Goal: Transaction & Acquisition: Purchase product/service

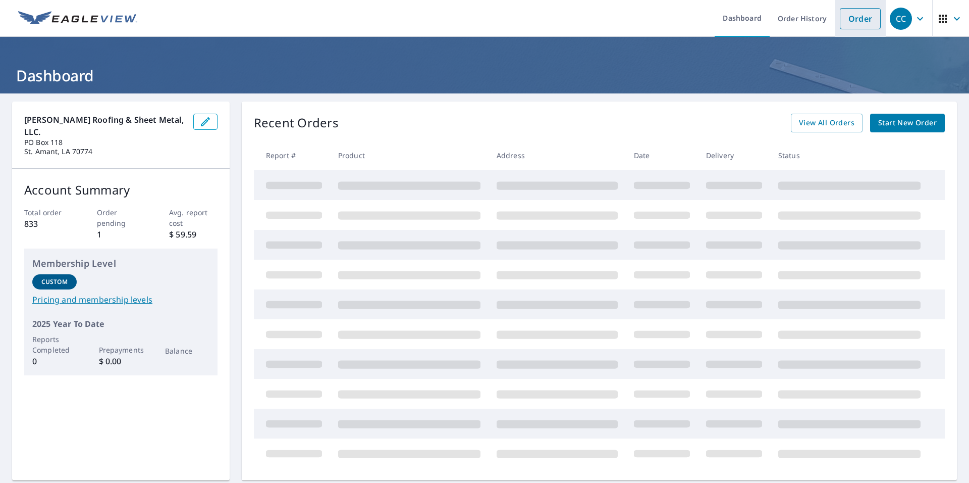
click at [855, 15] on link "Order" at bounding box center [860, 18] width 41 height 21
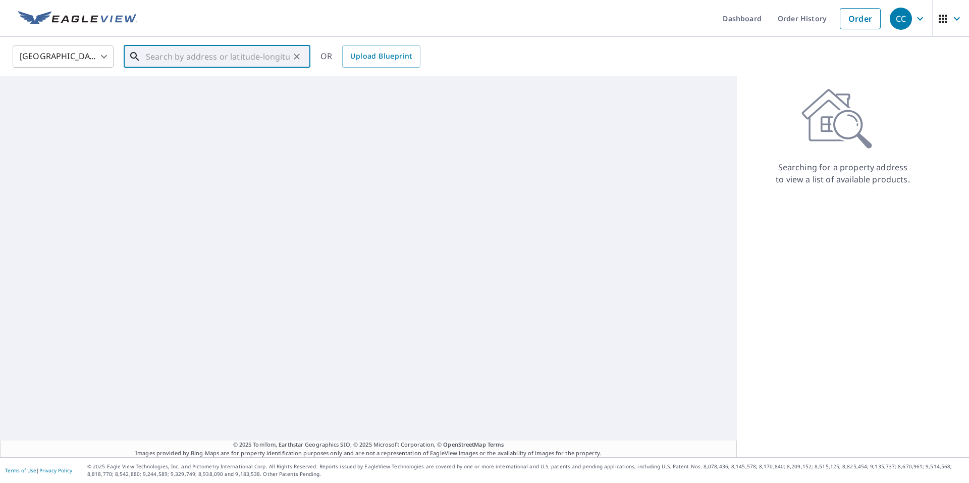
click at [220, 57] on input "text" at bounding box center [218, 56] width 144 height 28
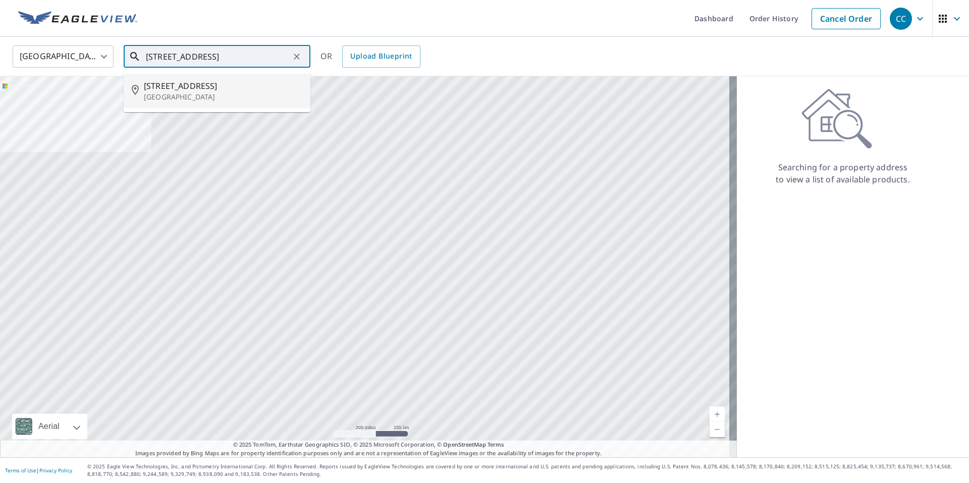
click at [231, 86] on span "[STREET_ADDRESS]" at bounding box center [223, 86] width 158 height 12
type input "[STREET_ADDRESS]"
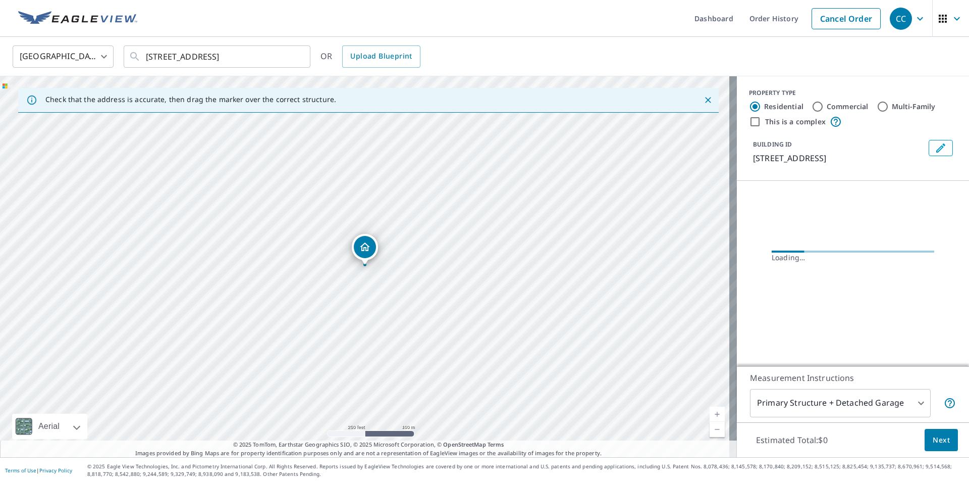
click at [710, 413] on link "Current Level 17, Zoom In" at bounding box center [717, 413] width 15 height 15
click at [710, 413] on link "Current Level 18, Zoom In" at bounding box center [717, 413] width 15 height 15
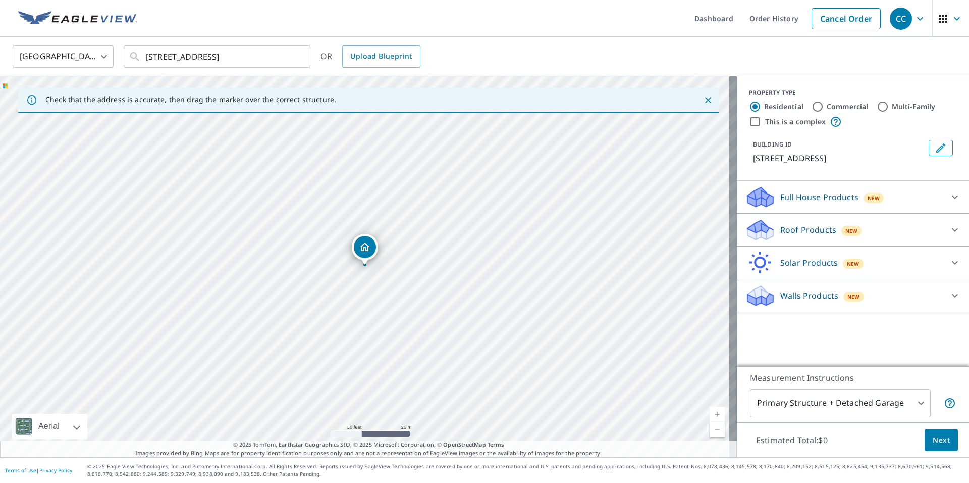
click at [710, 413] on link "Current Level 19, Zoom In" at bounding box center [717, 413] width 15 height 15
drag, startPoint x: 365, startPoint y: 250, endPoint x: 355, endPoint y: 273, distance: 24.7
click at [356, 271] on div "[STREET_ADDRESS]" at bounding box center [368, 266] width 737 height 381
drag, startPoint x: 359, startPoint y: 248, endPoint x: 350, endPoint y: 242, distance: 11.1
click at [949, 236] on icon at bounding box center [955, 230] width 12 height 12
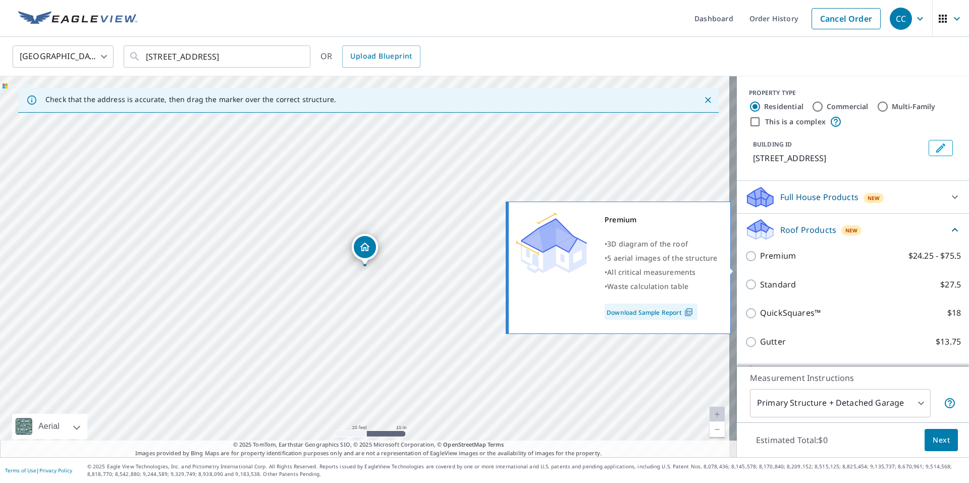
click at [745, 262] on input "Premium $24.25 - $75.5" at bounding box center [752, 256] width 15 height 12
checkbox input "true"
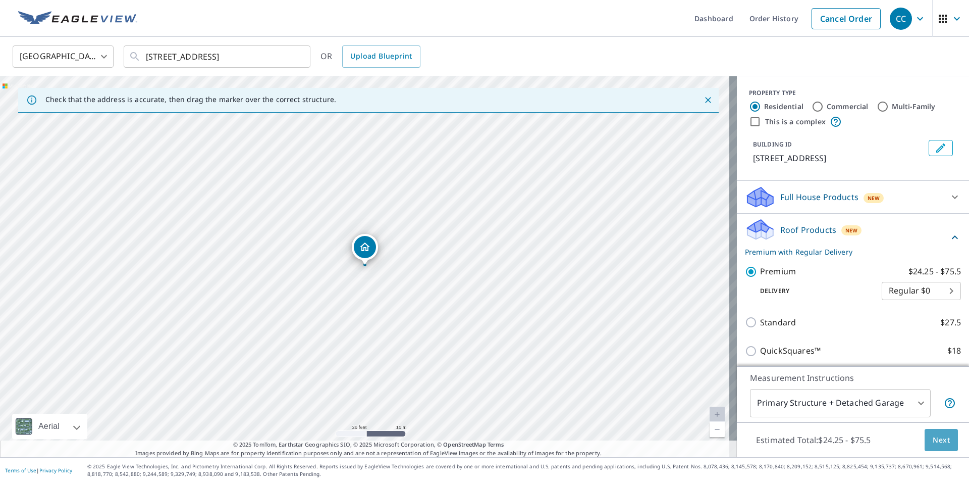
click at [935, 443] on span "Next" at bounding box center [941, 440] width 17 height 13
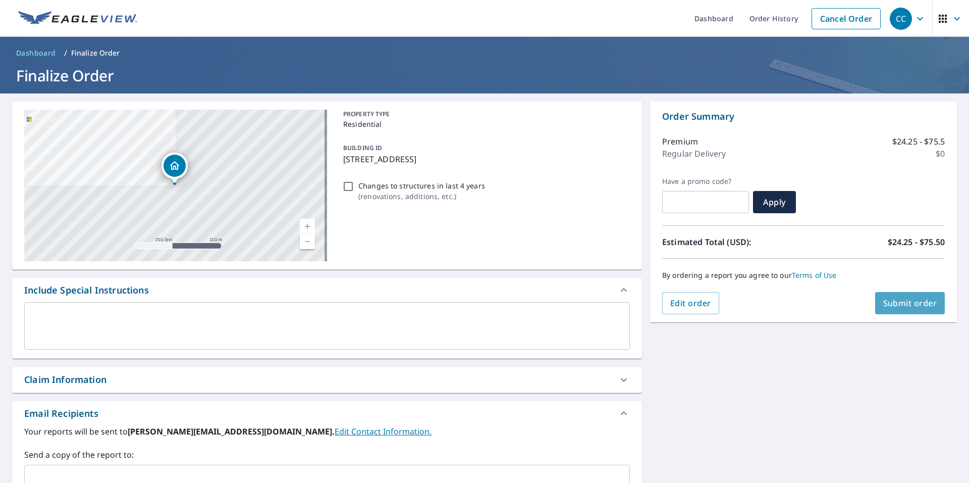
click at [887, 305] on span "Submit order" at bounding box center [910, 302] width 54 height 11
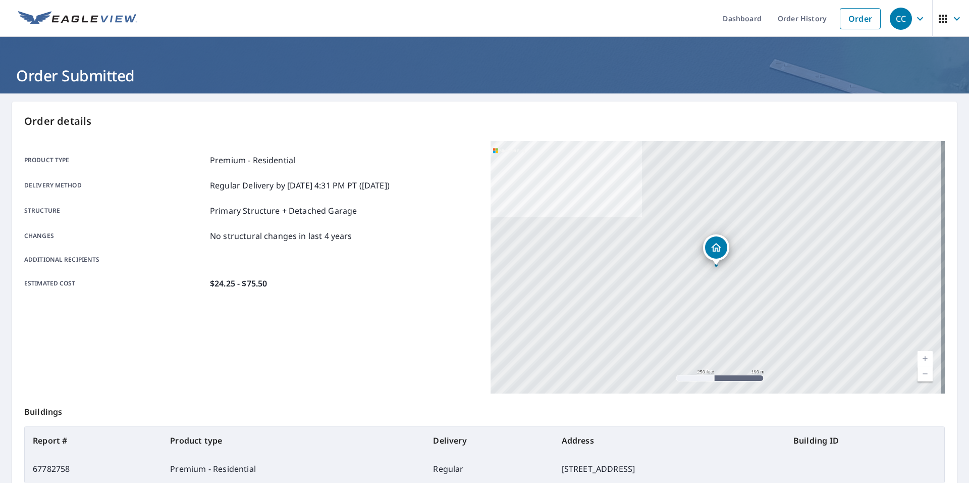
click at [914, 23] on icon "button" at bounding box center [920, 19] width 12 height 12
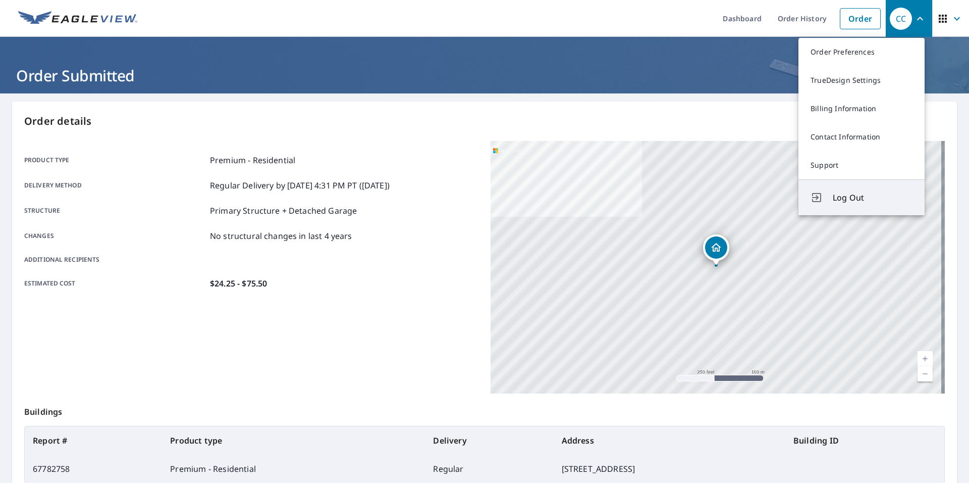
click at [851, 199] on span "Log Out" at bounding box center [873, 197] width 80 height 12
